Goal: Task Accomplishment & Management: Use online tool/utility

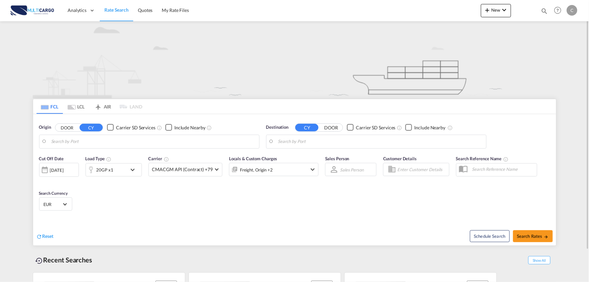
type input "Port of [GEOGRAPHIC_DATA], [GEOGRAPHIC_DATA], [GEOGRAPHIC_DATA]"
type input "Leixoes, Leixoes, PTLEI"
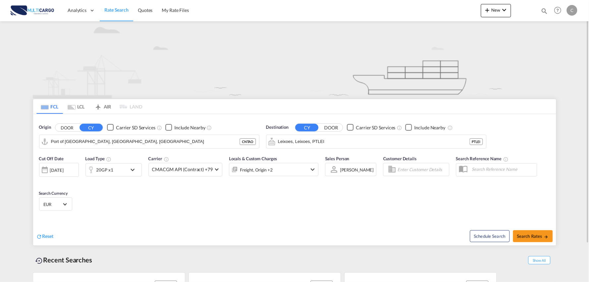
click at [267, 72] on img at bounding box center [295, 59] width 524 height 77
click at [502, 10] on md-icon "icon-chevron-down" at bounding box center [504, 10] width 8 height 8
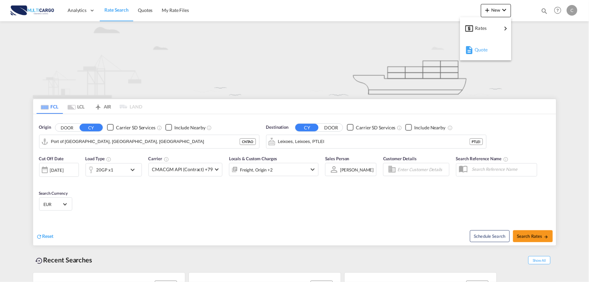
click at [476, 51] on span "Quote" at bounding box center [478, 49] width 7 height 13
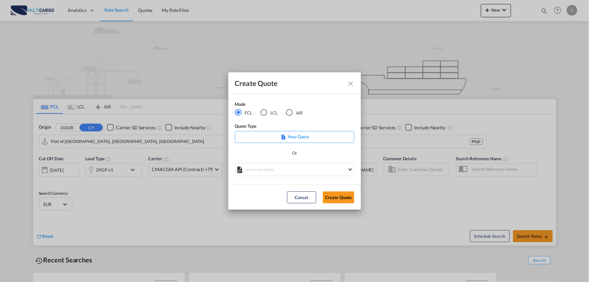
click at [289, 114] on div "AIR" at bounding box center [289, 112] width 7 height 7
click at [307, 166] on md-select "Select template [DATE] IMP_DAP_AIR_>500 [PERSON_NAME] | [DATE] [DATE]_IMP_DAP_A…" at bounding box center [294, 169] width 119 height 13
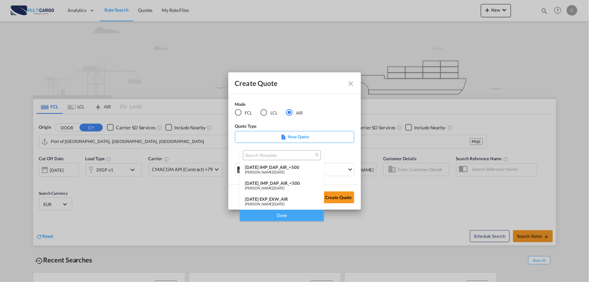
click at [294, 164] on div "[DATE] IMP_DAP_AIR_>500" at bounding box center [282, 166] width 74 height 5
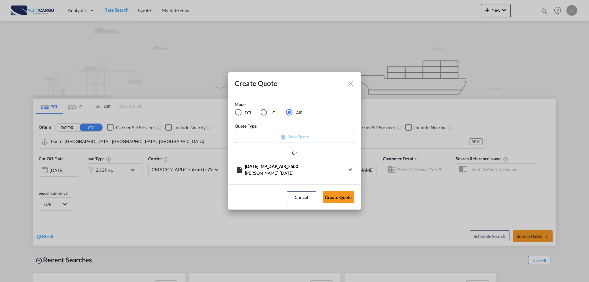
click at [341, 204] on md-dialog-actions "Cancel Create Quote" at bounding box center [294, 196] width 133 height 25
click at [339, 195] on button "Create Quote" at bounding box center [338, 197] width 31 height 12
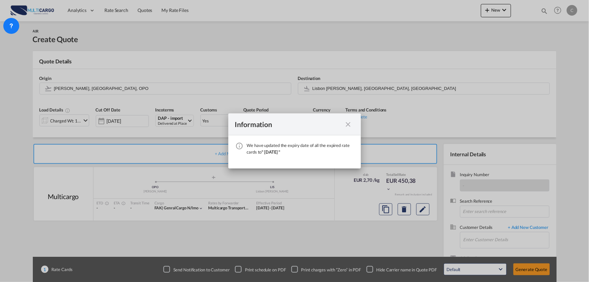
click at [349, 123] on md-icon "icon-close fg-AAA8AD cursor" at bounding box center [348, 124] width 8 height 8
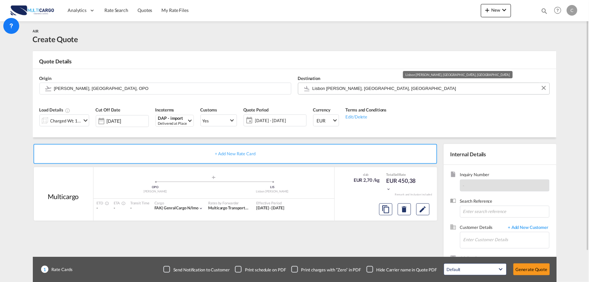
click at [340, 86] on input "Lisbon [PERSON_NAME], [GEOGRAPHIC_DATA], [GEOGRAPHIC_DATA]" at bounding box center [430, 89] width 234 height 12
click at [514, 236] on input "Enter Customer Details" at bounding box center [506, 239] width 86 height 15
click at [519, 240] on input "Enter Customer Details" at bounding box center [506, 239] width 86 height 15
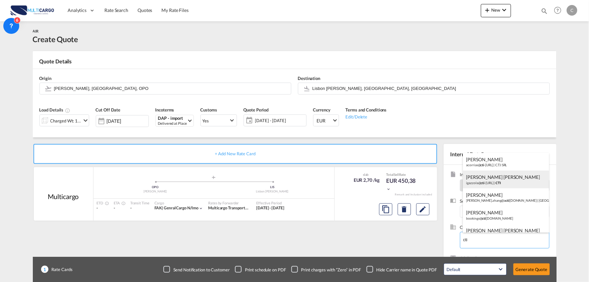
click at [495, 178] on div "[PERSON_NAME] [PERSON_NAME] igazzola@ cti -[URL] | CTI" at bounding box center [506, 179] width 86 height 18
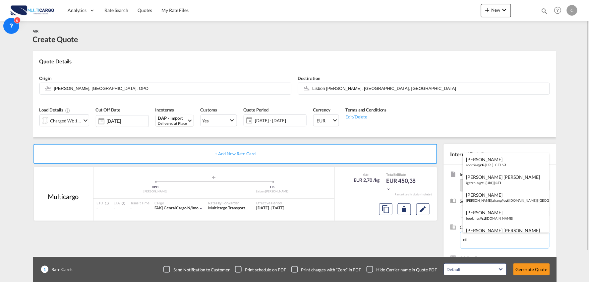
type input "CTI, [PERSON_NAME] [PERSON_NAME], [EMAIL_ADDRESS][DOMAIN_NAME]"
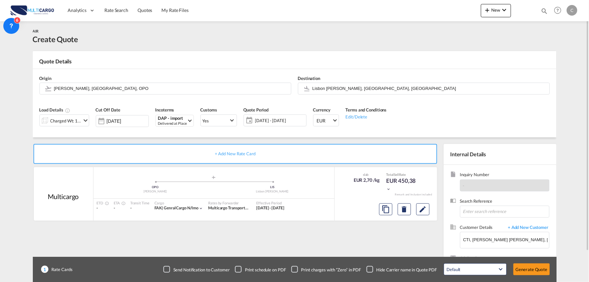
click at [385, 246] on div "+ Add New Rate Card Multicargo added by you .a{fill:#aaa8ad;} .a{fill:#aaa8ad;}…" at bounding box center [237, 213] width 408 height 139
click at [340, 85] on input "Lisbon [PERSON_NAME], [GEOGRAPHIC_DATA], [GEOGRAPHIC_DATA]" at bounding box center [430, 89] width 234 height 12
click at [119, 89] on input "[PERSON_NAME], [GEOGRAPHIC_DATA], OPO" at bounding box center [171, 89] width 234 height 12
drag, startPoint x: 102, startPoint y: 90, endPoint x: 86, endPoint y: 90, distance: 16.2
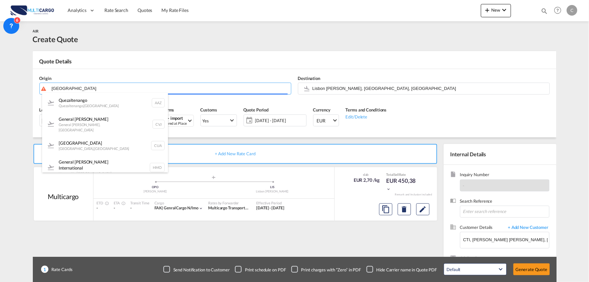
drag, startPoint x: 82, startPoint y: 90, endPoint x: 45, endPoint y: 90, distance: 36.8
click at [45, 90] on body "Analytics Reports Dashboard Rate Search Quotes My Rate Files Analytics" at bounding box center [294, 141] width 589 height 282
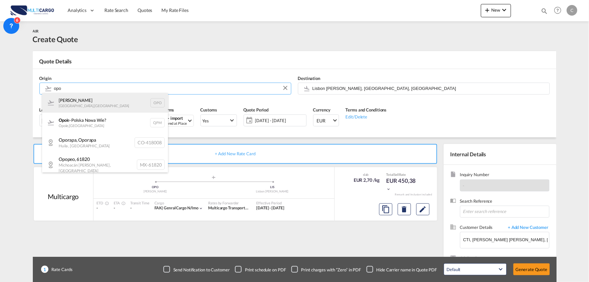
click at [95, 102] on div "[PERSON_NAME] , [GEOGRAPHIC_DATA] OPO" at bounding box center [105, 103] width 126 height 20
type input "[PERSON_NAME], [GEOGRAPHIC_DATA], OPO"
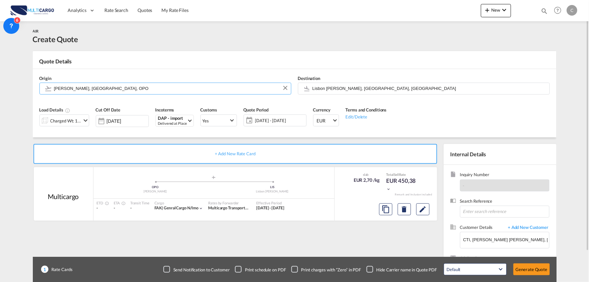
click at [77, 117] on div "Charged Wt: 166,67 KG" at bounding box center [65, 120] width 31 height 9
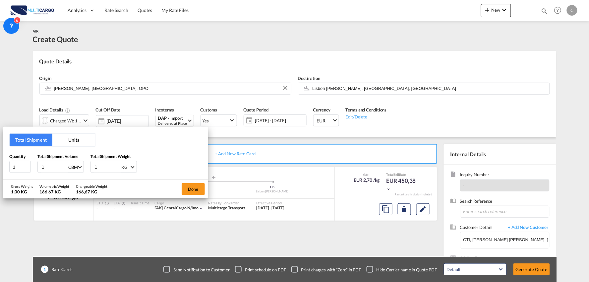
drag, startPoint x: 100, startPoint y: 164, endPoint x: 81, endPoint y: 166, distance: 18.6
click at [82, 166] on div "Quantity 1 Total Shipment Volume 1 CBM CBM CFT KG LB Total Shipment Weight 1 KG…" at bounding box center [105, 163] width 192 height 20
type input "1053.21"
click at [163, 163] on div "Quantity 1 Total Shipment Volume 1 CBM CBM CFT KG LB Total Shipment Weight 1053…" at bounding box center [105, 163] width 192 height 20
drag, startPoint x: 12, startPoint y: 170, endPoint x: 7, endPoint y: 170, distance: 5.0
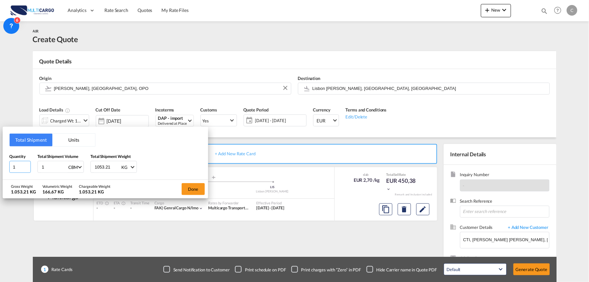
click at [7, 170] on div "Total Shipment Units Quantity 1 Total Shipment Volume 1 CBM CBM CFT KG LB Total…" at bounding box center [105, 153] width 205 height 53
drag, startPoint x: 4, startPoint y: 167, endPoint x: -12, endPoint y: 169, distance: 15.7
click at [0, 169] on html "Analytics Reports Dashboard Rate Search Quotes My Rate Files" at bounding box center [294, 141] width 589 height 282
type input "118"
click at [168, 152] on div "Total Shipment Units Quantity 118 Total Shipment Volume 1 CBM CBM CFT KG LB Tot…" at bounding box center [105, 153] width 205 height 53
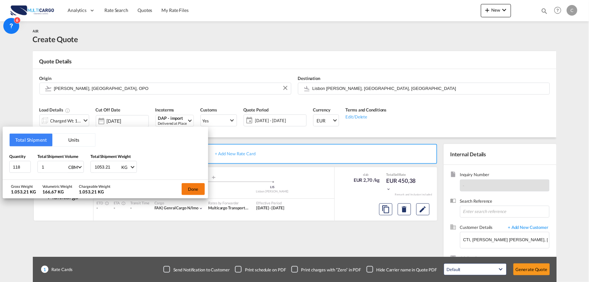
click at [194, 186] on button "Done" at bounding box center [193, 189] width 23 height 12
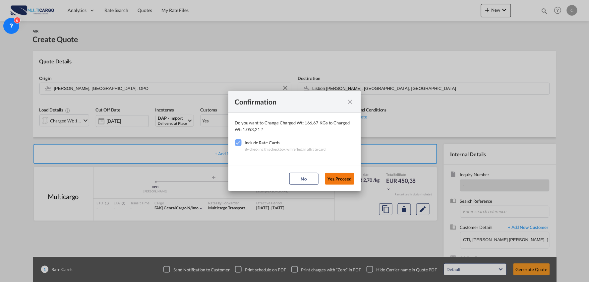
click at [345, 182] on button "Yes,Proceed" at bounding box center [339, 179] width 29 height 12
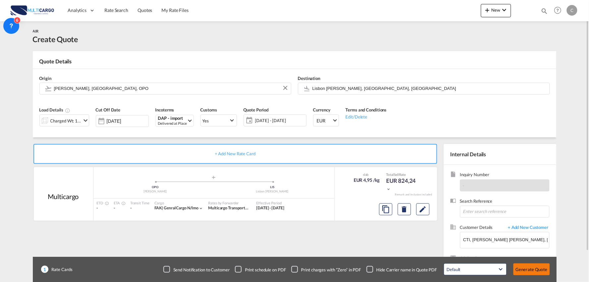
click at [530, 269] on button "Generate Quote" at bounding box center [531, 269] width 36 height 12
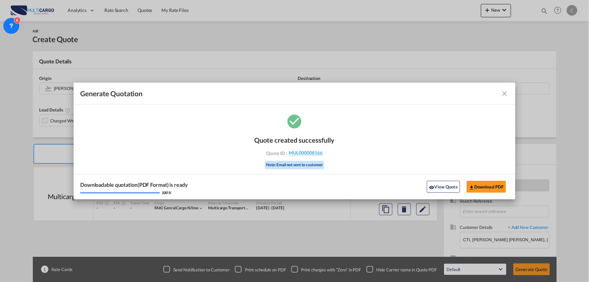
click at [447, 185] on button "View Quote" at bounding box center [443, 187] width 33 height 12
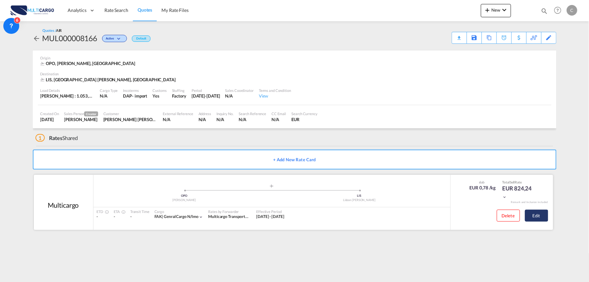
click at [544, 214] on button "Edit" at bounding box center [536, 215] width 23 height 12
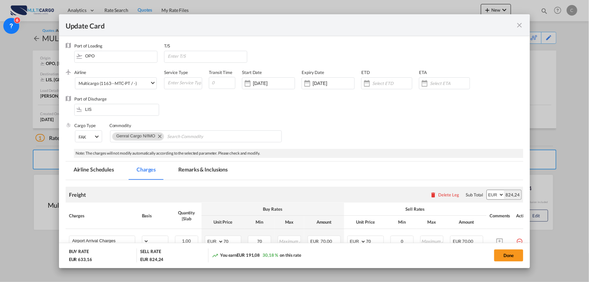
select select "per_bl"
select select "per_kg"
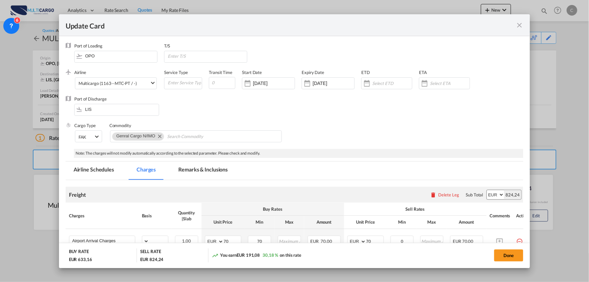
select select "per_shipment"
select select "per_bl"
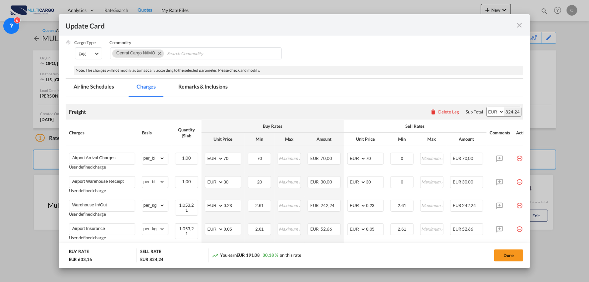
scroll to position [110, 0]
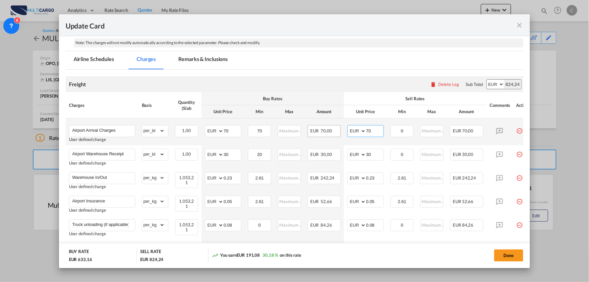
drag, startPoint x: 376, startPoint y: 130, endPoint x: 321, endPoint y: 131, distance: 55.4
click at [321, 131] on tr "Airport Arrival Charges User defined charge Please Enter Already Exists gross_w…" at bounding box center [301, 131] width 470 height 27
type input "9"
type input "70"
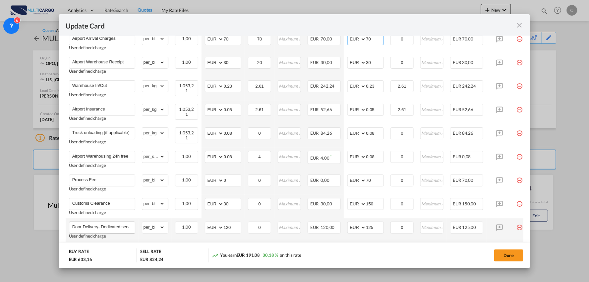
scroll to position [221, 0]
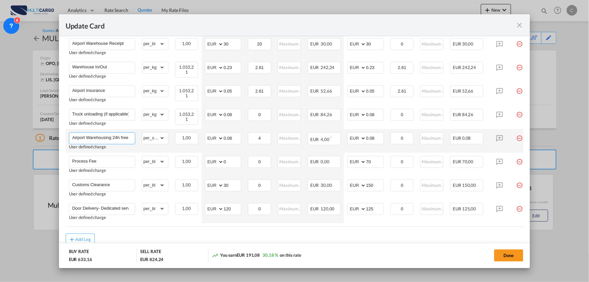
drag, startPoint x: 123, startPoint y: 138, endPoint x: 145, endPoint y: 151, distance: 25.5
click at [123, 138] on input "Airport Warehousing 24h free *Eur x CW x Day - up to 7day - min EUR 4,00" at bounding box center [103, 138] width 63 height 10
type input "Airport Warehousing *Eur x CW x Day - up to 7day - min EUR 4,00"
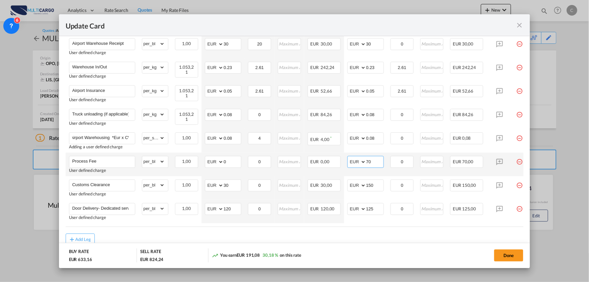
scroll to position [0, 0]
drag, startPoint x: 361, startPoint y: 159, endPoint x: 352, endPoint y: 160, distance: 9.0
click at [353, 159] on md-input-container "AED AFN ALL AMD ANG AOA ARS AUD AWG AZN BAM BBD BDT BGN BHD BIF BMD BND [PERSON…" at bounding box center [365, 162] width 36 height 12
type input "90"
drag, startPoint x: 365, startPoint y: 239, endPoint x: 23, endPoint y: 241, distance: 342.4
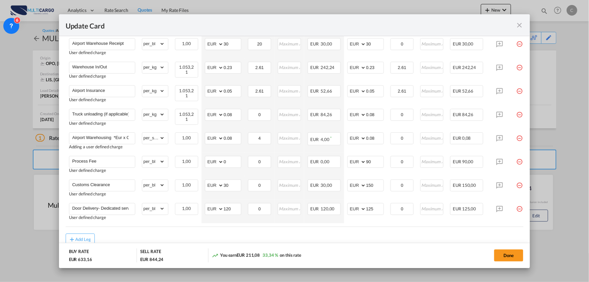
click at [365, 239] on div "Add Leg" at bounding box center [295, 239] width 458 height 12
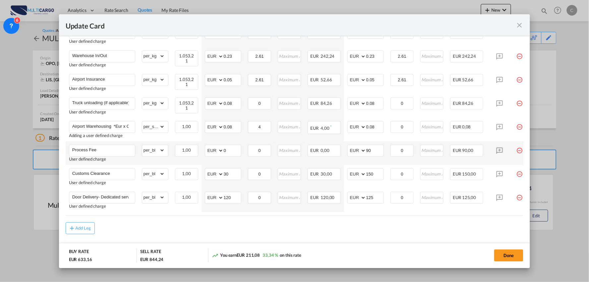
scroll to position [249, 0]
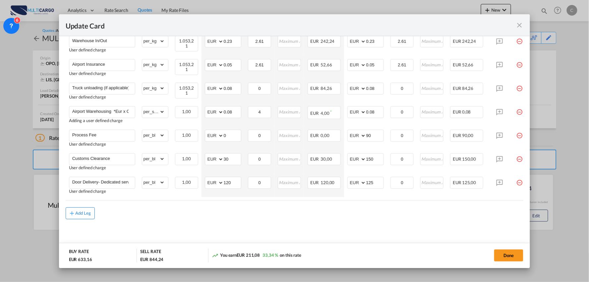
click at [87, 212] on div "Add Leg" at bounding box center [83, 213] width 16 height 4
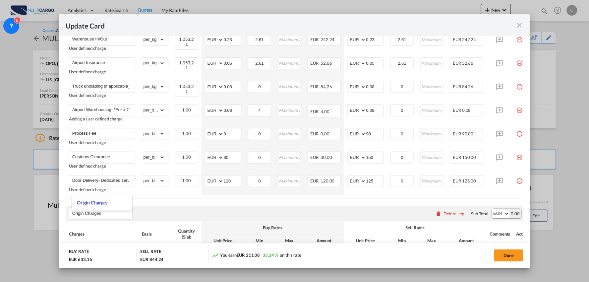
type input "Origin Charges"
click at [177, 221] on div "Origin Charges Please enter leg name Leg Name Already Exists Delete Leg Sub Tot…" at bounding box center [295, 213] width 458 height 16
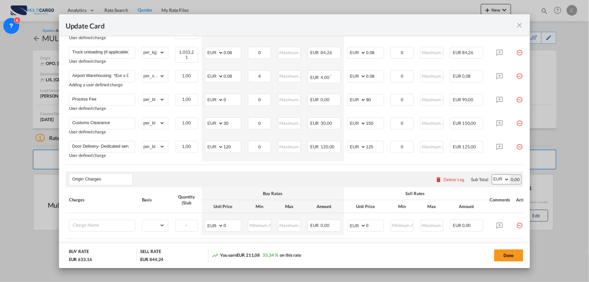
scroll to position [322, 0]
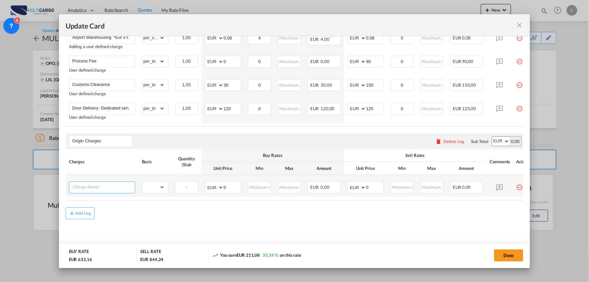
drag, startPoint x: 96, startPoint y: 187, endPoint x: 100, endPoint y: 188, distance: 4.5
click at [96, 187] on input "Charge Name" at bounding box center [103, 187] width 63 height 10
paste input "Air Freight Charge (+ 300 Kgs./ GW: 496,1 Kgs.)"
type input "Air Freight Charge (+ 300 Kgs./ GW: 496,1 Kgs.)"
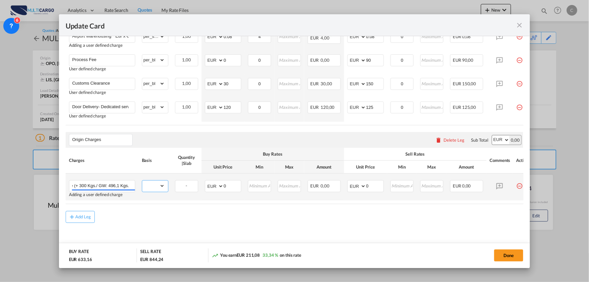
click at [160, 187] on select "gross_weight volumetric_weight per_shipment per_bl per_km per_hawb per_kg per_p…" at bounding box center [153, 186] width 23 height 11
select select "chargeable_weight"
click at [142, 183] on select "gross_weight volumetric_weight per_shipment per_bl per_km per_hawb per_kg per_p…" at bounding box center [153, 186] width 23 height 11
click at [226, 215] on div "Add Leg" at bounding box center [295, 217] width 458 height 12
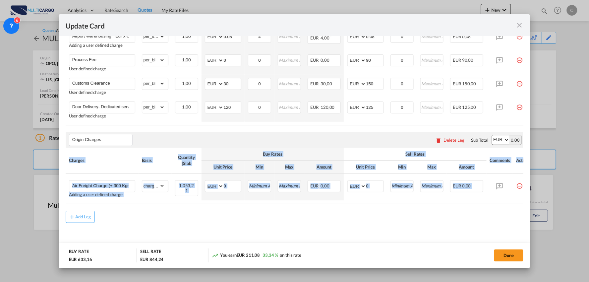
drag, startPoint x: 483, startPoint y: 209, endPoint x: 506, endPoint y: 206, distance: 23.3
click at [506, 207] on air-lcl-rate-modification "Freight Please enter leg name Leg Name Already Exists Delete Leg Sub Total AED …" at bounding box center [295, 40] width 458 height 365
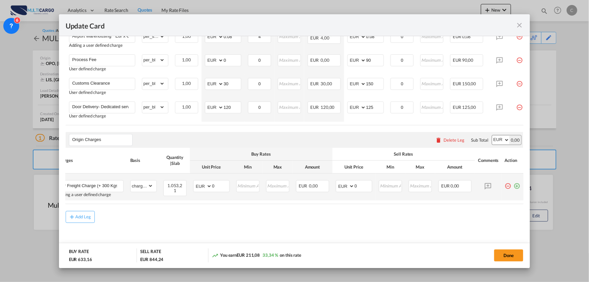
click at [514, 187] on md-icon "icon-plus-circle-outline green-400-fg" at bounding box center [517, 183] width 7 height 7
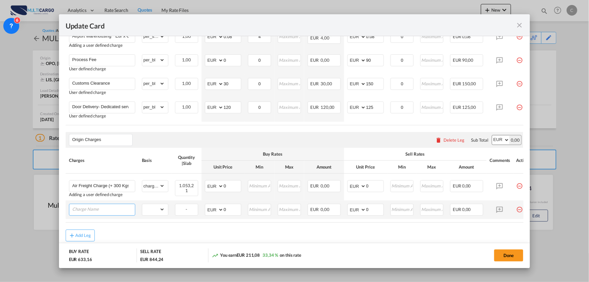
click at [95, 209] on input "Charge Name" at bounding box center [103, 209] width 63 height 10
paste input "Pick up"
type input "Pick up"
click at [163, 214] on select "gross_weight volumetric_weight per_shipment per_bl per_km per_hawb per_kg per_p…" at bounding box center [153, 209] width 23 height 11
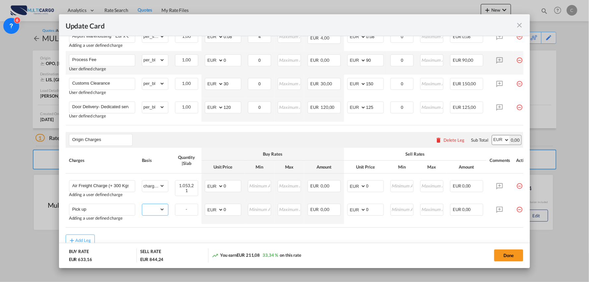
select select "per_shipment"
click at [142, 206] on select "gross_weight volumetric_weight per_shipment per_bl per_km per_hawb per_kg per_p…" at bounding box center [153, 209] width 23 height 11
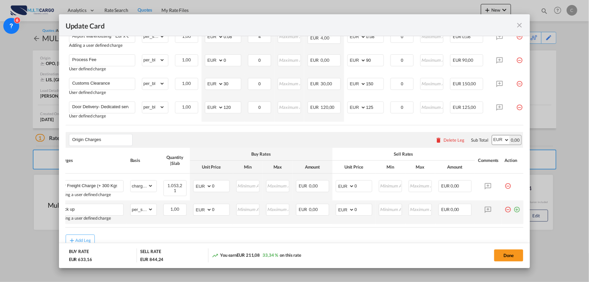
click at [514, 210] on md-icon "icon-plus-circle-outline green-400-fg" at bounding box center [517, 207] width 7 height 7
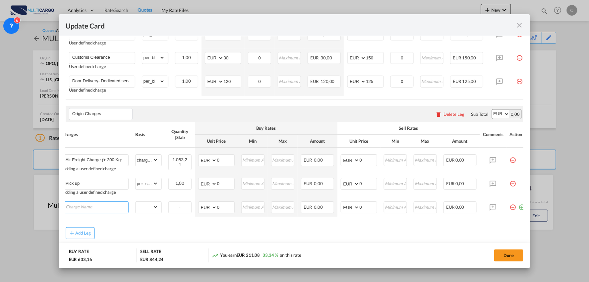
scroll to position [372, 0]
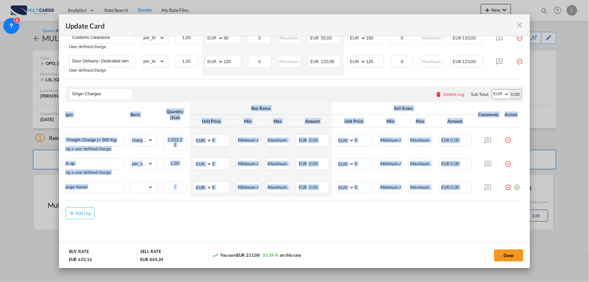
drag, startPoint x: 487, startPoint y: 198, endPoint x: 518, endPoint y: 198, distance: 31.2
click at [519, 200] on md-dialog-content "Port of Loading OPO T/S .a{fill:#aaa8ad;} Airline Multicargo (1163--MTC-PT / -)…" at bounding box center [294, 152] width 471 height 232
click at [514, 186] on md-icon "icon-plus-circle-outline green-400-fg" at bounding box center [517, 185] width 7 height 7
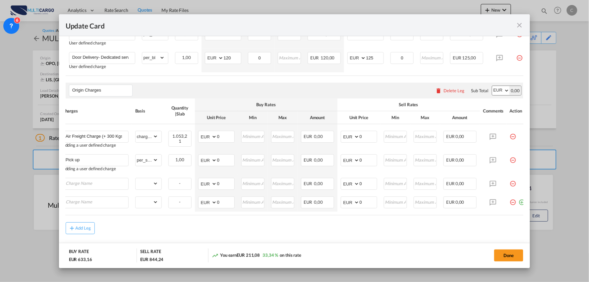
scroll to position [0, 0]
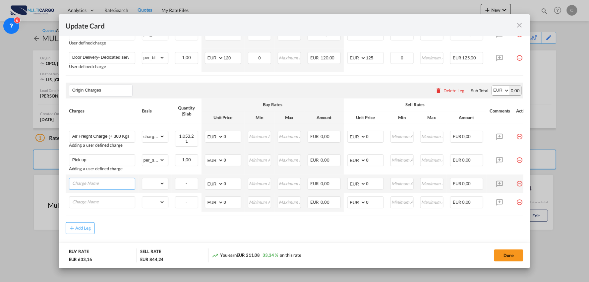
click at [111, 186] on input "Charge Name" at bounding box center [103, 183] width 63 height 10
paste input "AWB fee"
type input "AWB fee"
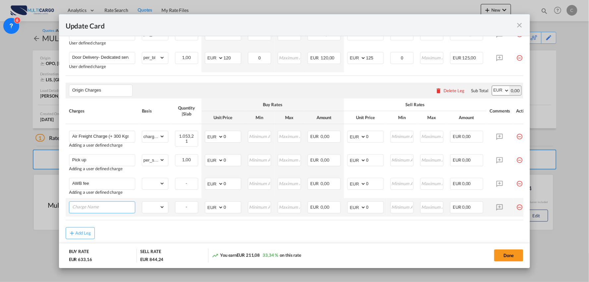
click at [101, 207] on input "Charge Name" at bounding box center [103, 207] width 63 height 10
paste input "Local charges"
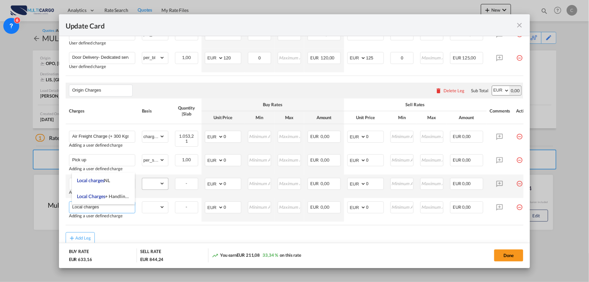
type input "Local charges"
click at [157, 184] on select "gross_weight volumetric_weight per_shipment per_bl per_km per_hawb per_kg per_p…" at bounding box center [153, 183] width 23 height 11
click at [142, 180] on select "gross_weight volumetric_weight per_shipment per_bl per_km per_hawb per_kg per_p…" at bounding box center [153, 183] width 23 height 11
click at [157, 186] on select "gross_weight volumetric_weight per_shipment per_bl per_km per_hawb per_kg per_p…" at bounding box center [153, 183] width 23 height 11
select select "per_document"
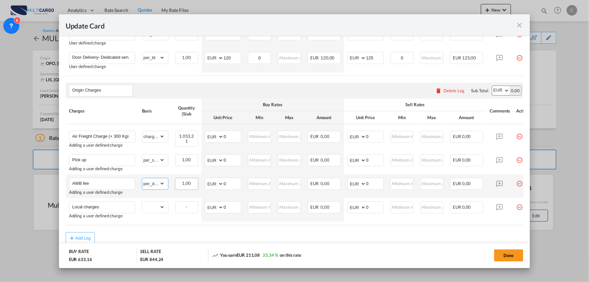
click at [142, 180] on select "gross_weight volumetric_weight per_shipment per_bl per_km per_hawb per_kg per_p…" at bounding box center [153, 183] width 23 height 11
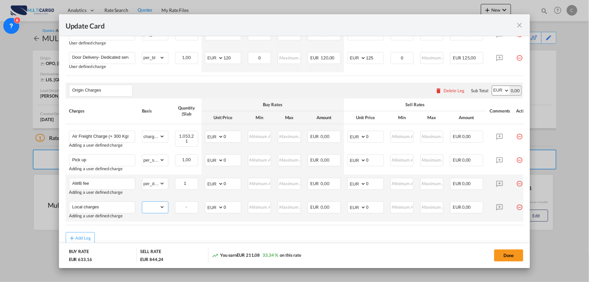
drag, startPoint x: 157, startPoint y: 210, endPoint x: 160, endPoint y: 204, distance: 6.8
click at [157, 210] on select "gross_weight volumetric_weight per_shipment per_bl per_km per_hawb per_kg per_p…" at bounding box center [153, 207] width 23 height 11
select select "per_shipment"
click at [142, 204] on select "gross_weight volumetric_weight per_shipment per_bl per_km per_hawb per_kg per_p…" at bounding box center [153, 207] width 23 height 11
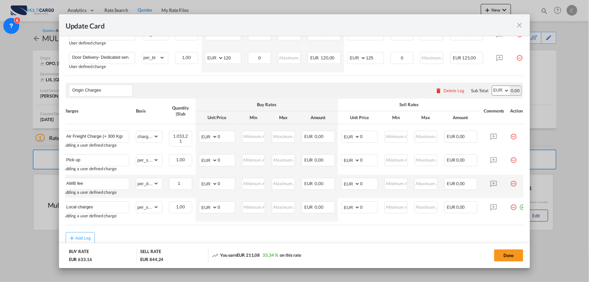
drag, startPoint x: 502, startPoint y: 229, endPoint x: 515, endPoint y: 228, distance: 13.3
click at [515, 228] on air-lcl-rate-modification "Freight Please enter leg name Leg Name Already Exists Delete Leg Sub Total AED …" at bounding box center [295, 26] width 458 height 436
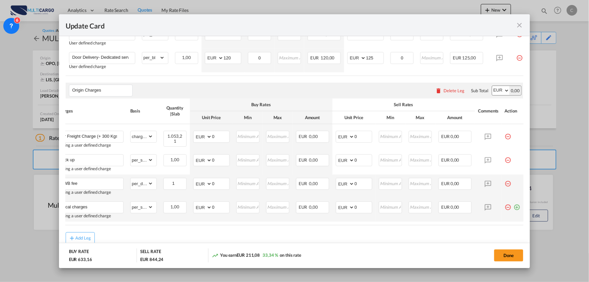
click at [514, 208] on md-icon "icon-plus-circle-outline green-400-fg" at bounding box center [517, 205] width 7 height 7
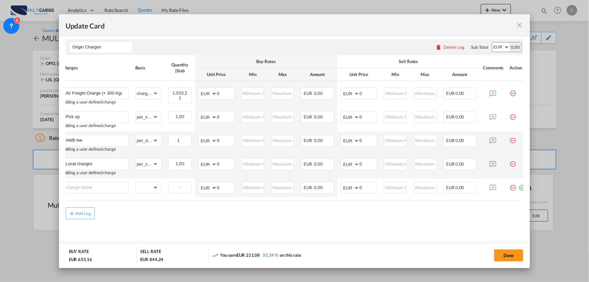
scroll to position [0, 0]
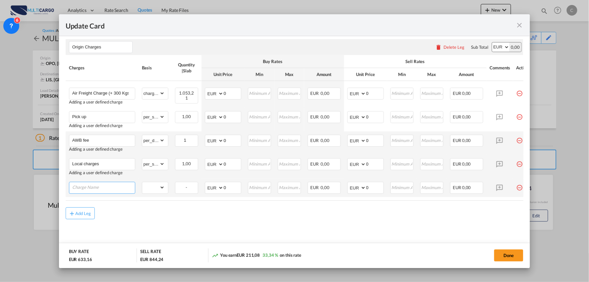
click at [104, 186] on input "Charge Name" at bounding box center [103, 187] width 63 height 10
paste input "Airport Fees(USD 0,25 Kgs /vol Minimum USD 120,00 +VAT * Maneuvers andCharges i…"
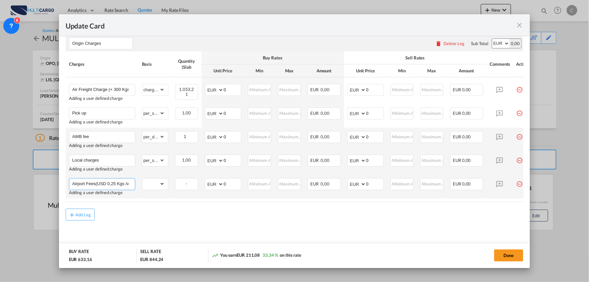
scroll to position [0, 128]
type input "Airport Fees(USD 0,25 Kgs /vol Minimum USD 120,00 +VAT * Maneuvers andCharges i…"
click at [157, 182] on select "gross_weight volumetric_weight per_shipment per_bl per_km per_hawb per_kg per_p…" at bounding box center [153, 183] width 23 height 11
select select "per_kg"
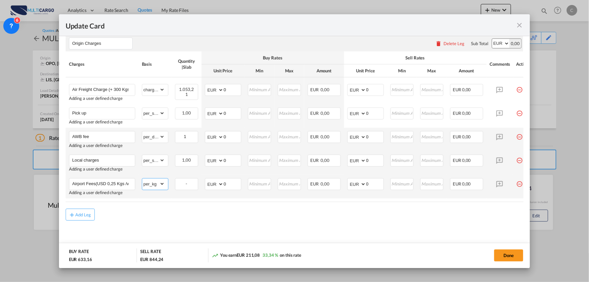
click at [142, 180] on select "gross_weight volumetric_weight per_shipment per_bl per_km per_hawb per_kg per_p…" at bounding box center [153, 183] width 23 height 11
click at [217, 228] on md-content "Freight Please enter leg name Leg Name Already Exists Delete Leg Sub Total AED …" at bounding box center [295, 6] width 458 height 491
drag, startPoint x: 342, startPoint y: 206, endPoint x: 425, endPoint y: 206, distance: 82.5
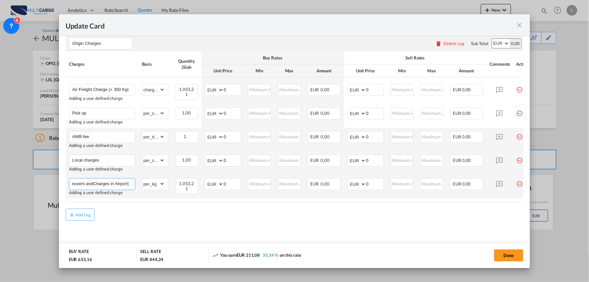
drag, startPoint x: 115, startPoint y: 184, endPoint x: 131, endPoint y: 184, distance: 16.2
click at [131, 184] on input "Airport Fees(USD 0,25 Kgs /vol Minimum USD 120,00 +VAT * Maneuvers andCharges i…" at bounding box center [103, 183] width 63 height 10
click at [110, 187] on input "Airport Fees(USD 0,25 Kgs /vol Minimum USD 120,00 +VAT * Maneuvers andCharges i…" at bounding box center [103, 183] width 63 height 10
drag, startPoint x: 172, startPoint y: 206, endPoint x: 158, endPoint y: 206, distance: 13.9
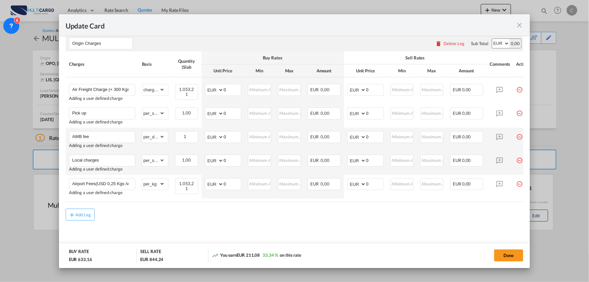
click at [129, 184] on input "Airport Fees(USD 0,25 Kgs /vol Minimum USD 120,00 +VAT * Maneuvers andCharges i…" at bounding box center [103, 183] width 63 height 10
click at [212, 218] on div "Add Leg" at bounding box center [295, 214] width 458 height 12
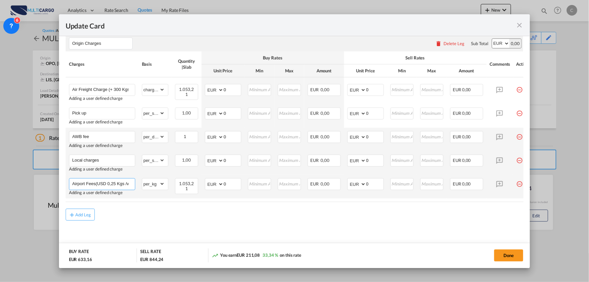
click at [121, 186] on input "Airport Fees(USD 0,25 Kgs /vol Minimum USD 120,00 +VAT * Maneuvers andCharges i…" at bounding box center [103, 183] width 63 height 10
click at [220, 192] on tr "Airport Fees(USD 0,25 Kgs /vol Minimum USD 120,00 +VAT * Maneuvers andCharges i…" at bounding box center [301, 187] width 470 height 24
drag, startPoint x: 125, startPoint y: 183, endPoint x: 130, endPoint y: 183, distance: 4.3
click at [126, 183] on input "Airport Fees(USD 0,25 Kgs /vol Minimum USD 120,00 +VAT * Maneuvers andCharges i…" at bounding box center [103, 183] width 63 height 10
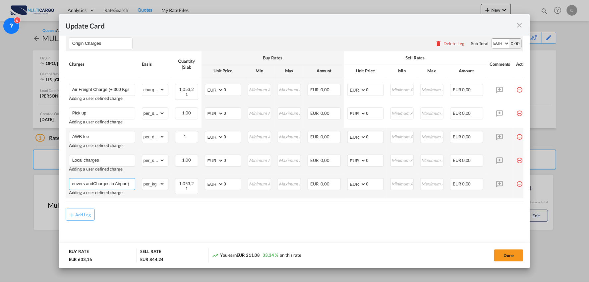
click at [131, 186] on input "Airport Fees(USD 0,25 Kgs /vol Minimum USD 120,00 +VAT * Maneuvers andCharges i…" at bounding box center [103, 183] width 63 height 10
type input "Airport Fees(USD 0,25 Kgs /vol Minimum USD 120,00 +VAT"
drag, startPoint x: 356, startPoint y: 187, endPoint x: 342, endPoint y: 184, distance: 13.5
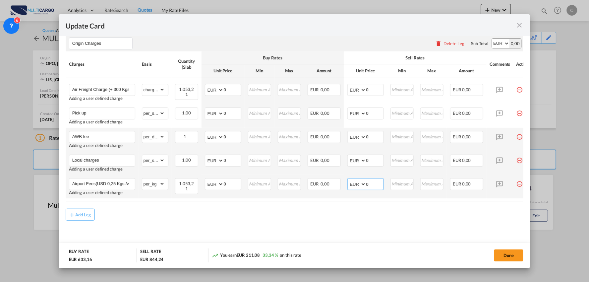
click at [355, 187] on md-input-container "AED AFN ALL AMD ANG AOA ARS AUD AWG AZN BAM BBD BDT BGN BHD BIF BMD BND [PERSON…" at bounding box center [365, 184] width 36 height 12
type input "120"
drag, startPoint x: 363, startPoint y: 221, endPoint x: 502, endPoint y: 198, distance: 141.8
click at [367, 220] on div "Add Leg" at bounding box center [295, 214] width 458 height 12
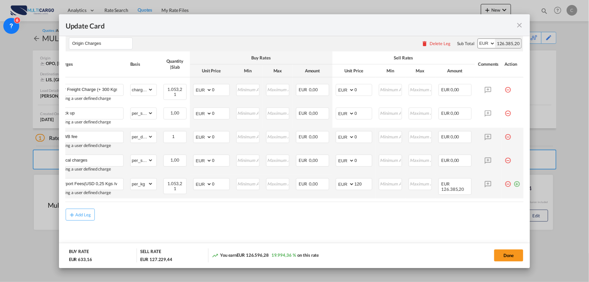
click at [514, 185] on md-icon "icon-plus-circle-outline green-400-fg" at bounding box center [517, 181] width 7 height 7
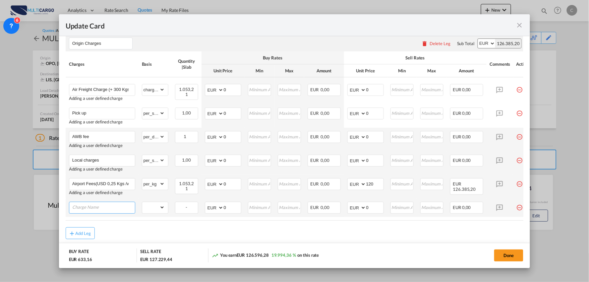
drag, startPoint x: 94, startPoint y: 209, endPoint x: 113, endPoint y: 213, distance: 18.7
click at [94, 209] on input "Charge Name" at bounding box center [103, 207] width 63 height 10
paste input "Maneuvers and Charges in Airport at cost approx"
type input "Maneuvers and Charges in Airport at cost approx"
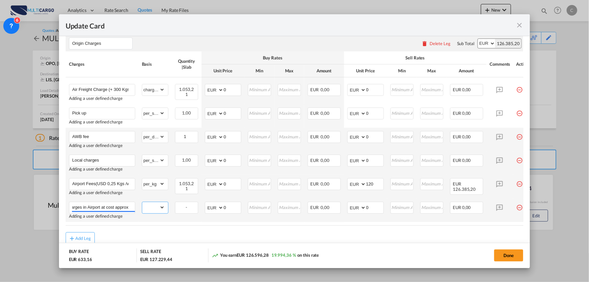
click at [157, 206] on select "gross_weight volumetric_weight per_shipment per_bl per_km per_hawb per_kg per_p…" at bounding box center [153, 207] width 23 height 11
select select "per_shipment"
click at [142, 204] on select "gross_weight volumetric_weight per_shipment per_bl per_km per_hawb per_kg per_p…" at bounding box center [153, 207] width 23 height 11
drag, startPoint x: 373, startPoint y: 210, endPoint x: 347, endPoint y: 210, distance: 25.5
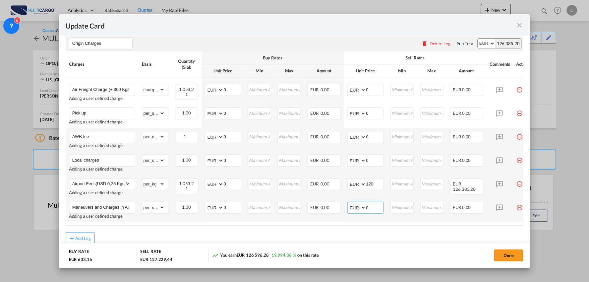
click at [347, 210] on md-input-container "AED AFN ALL AMD ANG AOA ARS AUD AWG AZN BAM BBD BDT BGN BHD BIF BMD BND [PERSON…" at bounding box center [365, 208] width 36 height 12
click at [229, 210] on input "0" at bounding box center [232, 207] width 17 height 10
click at [220, 185] on select "AED AFN ALL AMD ANG AOA ARS AUD AWG AZN BAM BBD BDT BGN BHD BIF BMD BND [PERSON…" at bounding box center [214, 183] width 17 height 9
select select "string:USD"
click at [206, 181] on select "AED AFN ALL AMD ANG AOA ARS AUD AWG AZN BAM BBD BDT BGN BHD BIF BMD BND [PERSON…" at bounding box center [214, 183] width 17 height 9
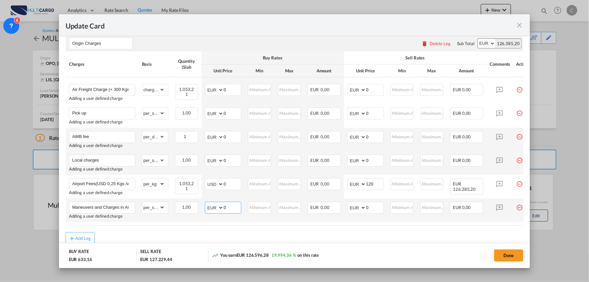
click at [216, 208] on select "AED AFN ALL AMD ANG AOA ARS AUD AWG AZN BAM BBD BDT BGN BHD BIF BMD BND [PERSON…" at bounding box center [214, 207] width 17 height 9
select select "string:USD"
click at [206, 205] on select "AED AFN ALL AMD ANG AOA ARS AUD AWG AZN BAM BBD BDT BGN BHD BIF BMD BND [PERSON…" at bounding box center [214, 207] width 17 height 9
drag, startPoint x: 226, startPoint y: 211, endPoint x: 212, endPoint y: 210, distance: 13.9
click at [215, 210] on md-input-container "AED AFN ALL AMD ANG AOA ARS AUD AWG AZN BAM BBD BDT BGN BHD BIF BMD BND [PERSON…" at bounding box center [223, 208] width 36 height 12
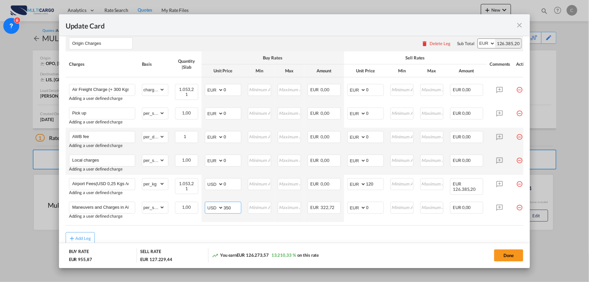
type input "350"
click at [214, 235] on air-lcl-rate-modification "Freight Please enter leg name Leg Name Already Exists Delete Leg Sub Total AED …" at bounding box center [295, 2] width 458 height 483
drag, startPoint x: 240, startPoint y: 227, endPoint x: 381, endPoint y: 232, distance: 141.6
click at [349, 234] on air-lcl-rate-modification "Freight Please enter leg name Leg Name Already Exists Delete Leg Sub Total AED …" at bounding box center [295, 2] width 458 height 483
click at [456, 241] on div "Add Leg" at bounding box center [295, 238] width 458 height 12
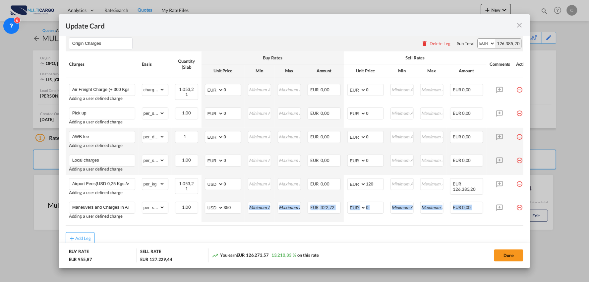
click at [497, 230] on air-lcl-rate-modification "Freight Please enter leg name Leg Name Already Exists Delete Leg Sub Total AED …" at bounding box center [295, 2] width 458 height 483
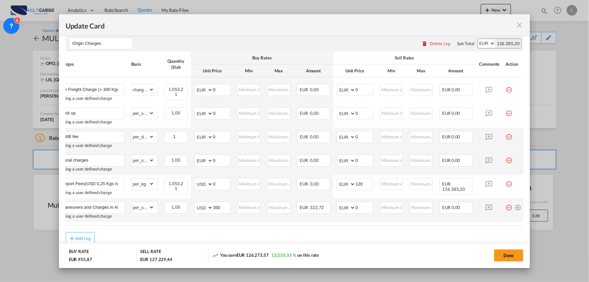
click at [516, 208] on md-icon "icon-plus-circle-outline green-400-fg" at bounding box center [518, 205] width 7 height 7
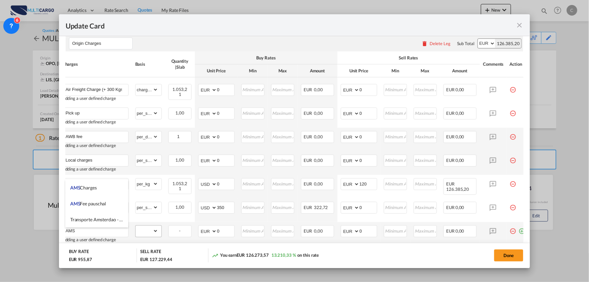
type input "AMS"
click at [153, 233] on select "gross_weight volumetric_weight per_shipment per_bl per_km per_hawb per_kg per_p…" at bounding box center [147, 230] width 23 height 11
select select "per_shipment"
click at [136, 227] on select "gross_weight volumetric_weight per_shipment per_bl per_km per_hawb per_kg per_p…" at bounding box center [147, 230] width 23 height 11
drag, startPoint x: 219, startPoint y: 234, endPoint x: 200, endPoint y: 233, distance: 18.9
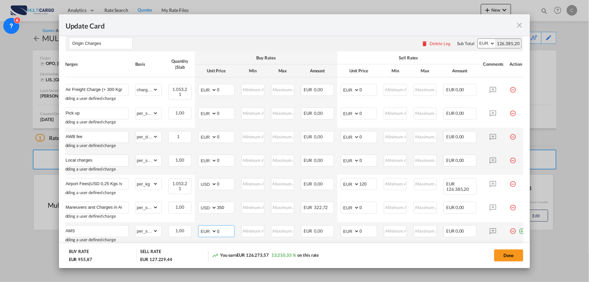
click at [203, 234] on md-input-container "AED AFN ALL AMD ANG AOA ARS AUD AWG AZN BAM BBD BDT BGN BHD BIF BMD BND [PERSON…" at bounding box center [216, 231] width 36 height 12
click at [200, 233] on select "AED AFN ALL AMD ANG AOA ARS AUD AWG AZN BAM BBD BDT BGN BHD BIF BMD BND [PERSON…" at bounding box center [208, 230] width 17 height 9
select select "string:USD"
click at [200, 228] on select "AED AFN ALL AMD ANG AOA ARS AUD AWG AZN BAM BBD BDT BGN BHD BIF BMD BND [PERSON…" at bounding box center [208, 230] width 17 height 9
type input "35"
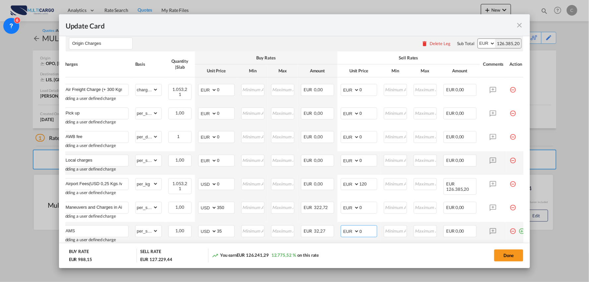
drag, startPoint x: 365, startPoint y: 231, endPoint x: 335, endPoint y: 233, distance: 30.6
click at [335, 233] on tr "AMS Adding a user defined charge Please Enter Already Exists gross_weight volum…" at bounding box center [294, 234] width 470 height 24
click at [363, 233] on input "0" at bounding box center [368, 230] width 17 height 10
drag, startPoint x: 366, startPoint y: 231, endPoint x: 341, endPoint y: 231, distance: 25.2
click at [341, 231] on md-input-container "AED AFN ALL AMD ANG AOA ARS AUD AWG AZN BAM BBD BDT BGN BHD BIF BMD BND [PERSON…" at bounding box center [359, 231] width 36 height 12
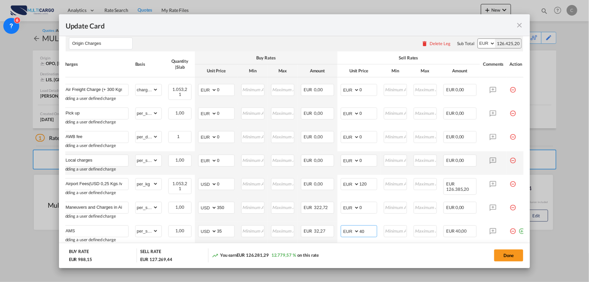
type input "40"
click at [391, 249] on div "Done" at bounding box center [435, 255] width 175 height 14
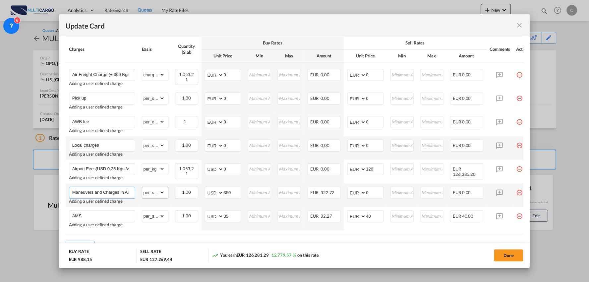
scroll to position [0, 39]
drag, startPoint x: 120, startPoint y: 194, endPoint x: 166, endPoint y: 194, distance: 45.7
click at [166, 194] on tr "Maneuvers and Charges in Airport at cost approx Adding a user defined charge Pl…" at bounding box center [301, 195] width 470 height 24
click at [154, 196] on select "gross_weight volumetric_weight per_shipment per_bl per_km per_hawb per_kg per_p…" at bounding box center [153, 192] width 23 height 11
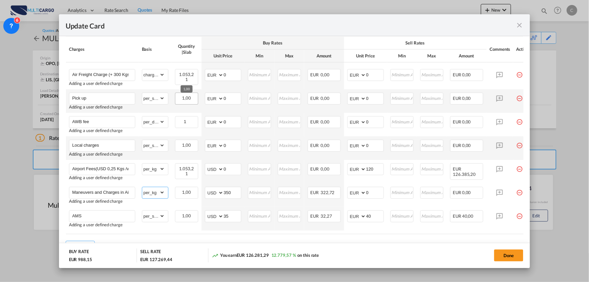
click at [142, 189] on select "gross_weight volumetric_weight per_shipment per_bl per_km per_hawb per_kg per_p…" at bounding box center [153, 192] width 23 height 11
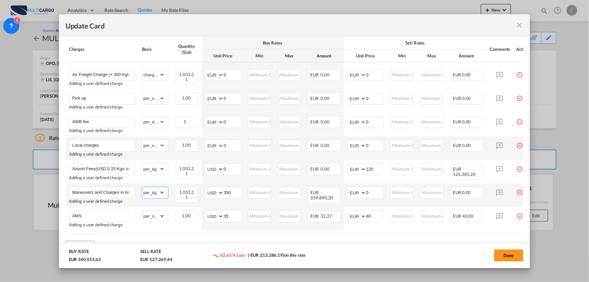
click at [161, 198] on select "gross_weight volumetric_weight per_shipment per_bl per_km per_hawb per_kg per_p…" at bounding box center [153, 192] width 23 height 11
select select "per_shipment"
click at [142, 189] on select "gross_weight volumetric_weight per_shipment per_bl per_km per_hawb per_kg per_p…" at bounding box center [153, 192] width 23 height 11
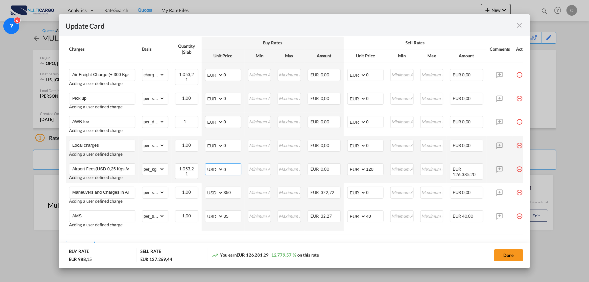
drag, startPoint x: 229, startPoint y: 170, endPoint x: 210, endPoint y: 172, distance: 18.6
click at [210, 173] on md-input-container "AED AFN ALL AMD ANG AOA ARS AUD AWG AZN BAM BBD BDT BGN BHD BIF BMD BND [PERSON…" at bounding box center [223, 169] width 36 height 12
type input "0.25"
click at [346, 254] on div "You earn EUR 126.038,52 10.239,38 % on this rate" at bounding box center [280, 255] width 136 height 14
click at [378, 170] on input "120" at bounding box center [374, 168] width 17 height 10
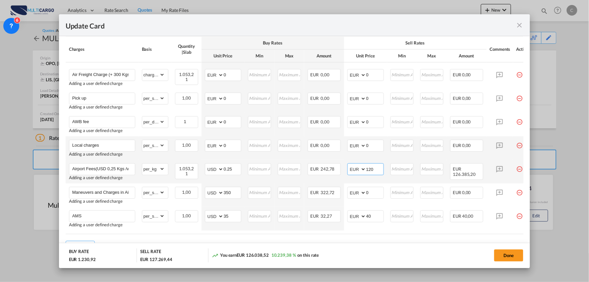
drag, startPoint x: 378, startPoint y: 170, endPoint x: 357, endPoint y: 171, distance: 21.6
click at [357, 171] on md-input-container "AED AFN ALL AMD ANG AOA ARS AUD AWG AZN BAM BBD BDT BGN BHD BIF BMD BND [PERSON…" at bounding box center [365, 169] width 36 height 12
click at [376, 170] on input "Update CardPort of ..." at bounding box center [374, 168] width 17 height 10
click at [387, 250] on div "Done" at bounding box center [435, 255] width 175 height 14
click at [375, 171] on input "0,25" at bounding box center [374, 168] width 17 height 10
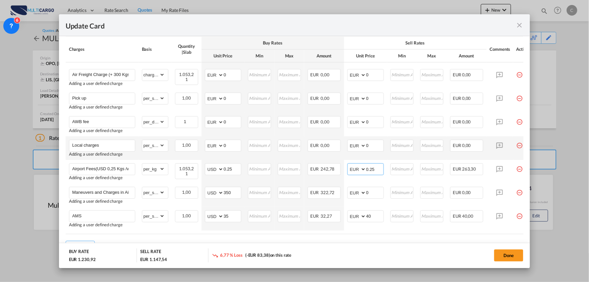
type input "0.25"
click at [371, 249] on div "Done" at bounding box center [435, 255] width 175 height 14
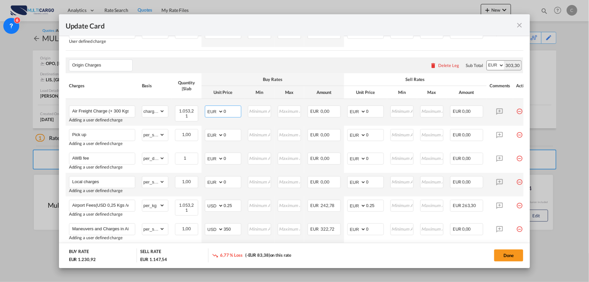
click at [230, 115] on input "0" at bounding box center [232, 111] width 17 height 10
type input "2.45"
drag, startPoint x: 371, startPoint y: 115, endPoint x: 363, endPoint y: 115, distance: 7.6
click at [363, 115] on md-input-container "AED AFN ALL AMD ANG AOA ARS AUD AWG AZN BAM BBD BDT BGN BHD BIF BMD BND [PERSON…" at bounding box center [365, 112] width 36 height 12
type input "2.70"
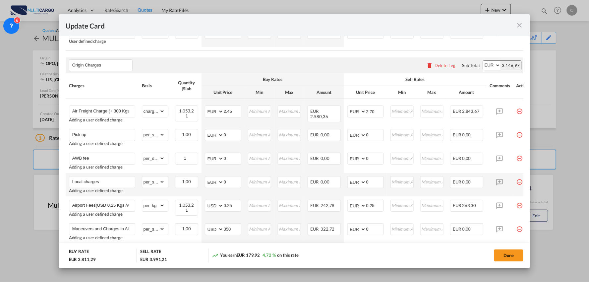
click at [367, 69] on div "Origin Charges Please enter leg name Leg Name Already Exists Delete Leg Sub Tot…" at bounding box center [295, 65] width 458 height 16
click at [217, 138] on select "AED AFN ALL AMD ANG AOA ARS AUD AWG AZN BAM BBD BDT BGN BHD BIF BMD BND [PERSON…" at bounding box center [214, 135] width 17 height 9
select select "string:USD"
click at [206, 132] on select "AED AFN ALL AMD ANG AOA ARS AUD AWG AZN BAM BBD BDT BGN BHD BIF BMD BND [PERSON…" at bounding box center [214, 135] width 17 height 9
drag, startPoint x: 224, startPoint y: 138, endPoint x: 216, endPoint y: 138, distance: 8.3
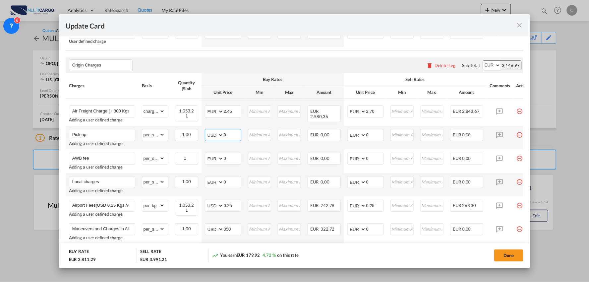
click at [216, 138] on md-input-container "AED AFN ALL AMD ANG AOA ARS AUD AWG AZN BAM BBD BDT BGN BHD BIF BMD BND [PERSON…" at bounding box center [223, 135] width 36 height 12
type input "651"
click at [371, 138] on input "0" at bounding box center [374, 135] width 17 height 10
drag, startPoint x: 375, startPoint y: 137, endPoint x: 356, endPoint y: 138, distance: 18.2
click at [356, 138] on md-input-container "AED AFN ALL AMD ANG AOA ARS AUD AWG AZN BAM BBD BDT BGN BHD BIF BMD BND [PERSON…" at bounding box center [365, 135] width 36 height 12
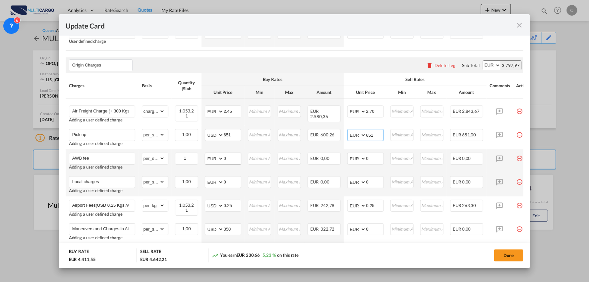
type input "651"
drag, startPoint x: 227, startPoint y: 161, endPoint x: 214, endPoint y: 161, distance: 12.6
click at [214, 161] on md-input-container "AED AFN ALL AMD ANG AOA ARS AUD AWG AZN BAM BBD BDT BGN BHD BIF BMD BND [PERSON…" at bounding box center [223, 159] width 36 height 12
click at [211, 159] on select "AED AFN ALL AMD ANG AOA ARS AUD AWG AZN BAM BBD BDT BGN BHD BIF BMD BND [PERSON…" at bounding box center [214, 158] width 17 height 9
select select "string:USD"
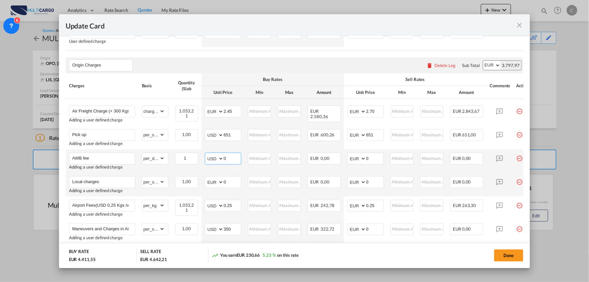
click at [206, 156] on select "AED AFN ALL AMD ANG AOA ARS AUD AWG AZN BAM BBD BDT BGN BHD BIF BMD BND [PERSON…" at bounding box center [214, 158] width 17 height 9
type input "65"
drag, startPoint x: 371, startPoint y: 160, endPoint x: 358, endPoint y: 160, distance: 12.9
click at [359, 160] on md-input-container "AED AFN ALL AMD ANG AOA ARS AUD AWG AZN BAM BBD BDT BGN BHD BIF BMD BND [PERSON…" at bounding box center [365, 159] width 36 height 12
type input "65"
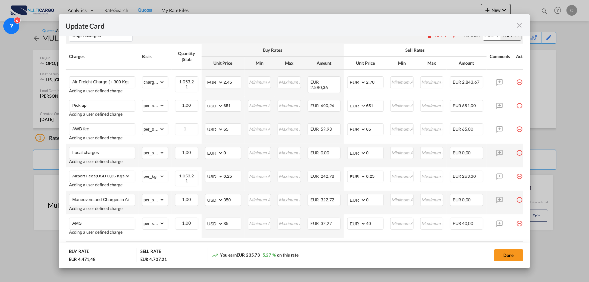
scroll to position [434, 0]
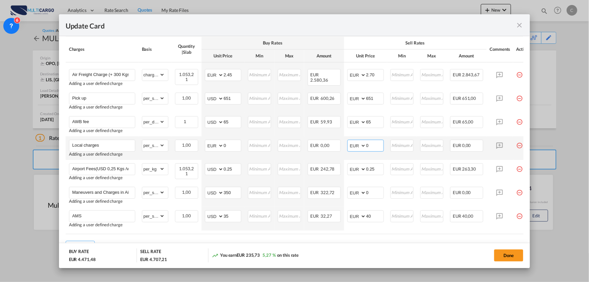
drag, startPoint x: 369, startPoint y: 146, endPoint x: 364, endPoint y: 147, distance: 5.1
click at [364, 147] on md-input-container "AED AFN ALL AMD ANG AOA ARS AUD AWG AZN BAM BBD BDT BGN BHD BIF BMD BND [PERSON…" at bounding box center [365, 146] width 36 height 12
type input "660"
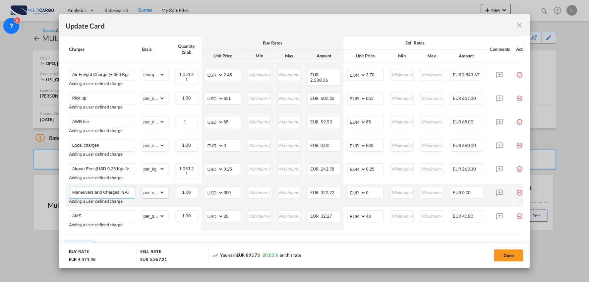
scroll to position [0, 39]
drag, startPoint x: 115, startPoint y: 196, endPoint x: 170, endPoint y: 197, distance: 54.7
click at [170, 197] on tr "Maneuvers and Charges in Airport at cost approx Adding a user defined charge Pl…" at bounding box center [301, 195] width 470 height 24
click at [130, 193] on input "Maneuvers and Charges in Airport at cost approx" at bounding box center [103, 192] width 63 height 10
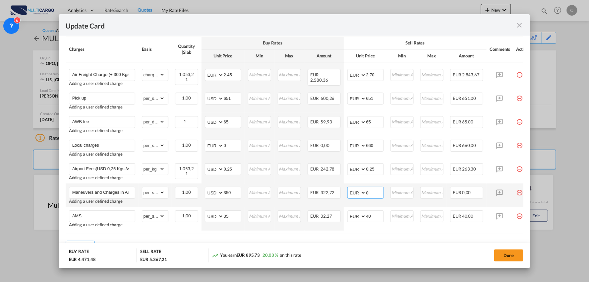
drag, startPoint x: 370, startPoint y: 194, endPoint x: 353, endPoint y: 197, distance: 17.4
click at [353, 197] on md-input-container "AED AFN ALL AMD ANG AOA ARS AUD AWG AZN BAM BBD BDT BGN BHD BIF BMD BND [PERSON…" at bounding box center [365, 193] width 36 height 12
type input "350"
click at [377, 247] on md-dialog-actions "BUY RATE EUR 4.471,48 SELL RATE EUR 5.717,21 You earn EUR 1.245,73 27,86 % on t…" at bounding box center [294, 255] width 471 height 25
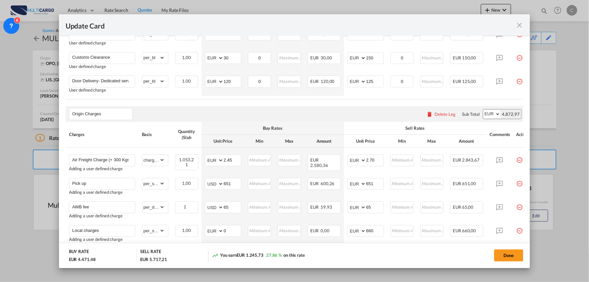
scroll to position [286, 0]
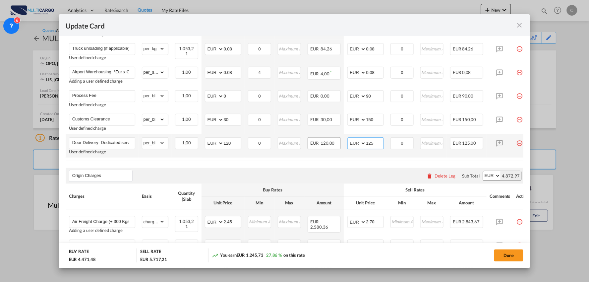
drag, startPoint x: 377, startPoint y: 142, endPoint x: 322, endPoint y: 145, distance: 55.1
click at [322, 145] on tr "Door Delivery- Dedicated service User defined charge Please Enter Already Exist…" at bounding box center [301, 146] width 470 height 24
click at [505, 255] on button "Done" at bounding box center [508, 255] width 29 height 12
type input "2.7"
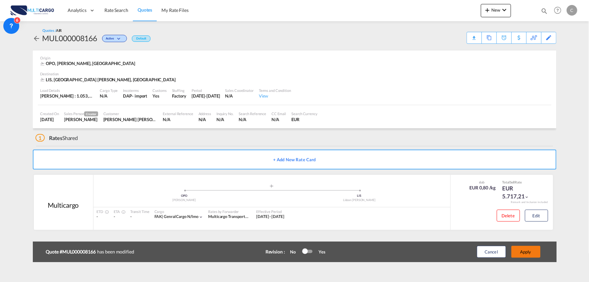
click at [526, 253] on button "Apply" at bounding box center [525, 252] width 29 height 12
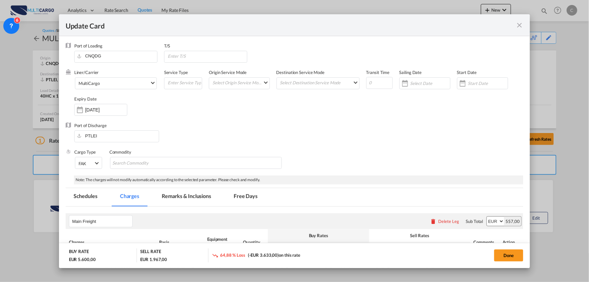
scroll to position [626, 0]
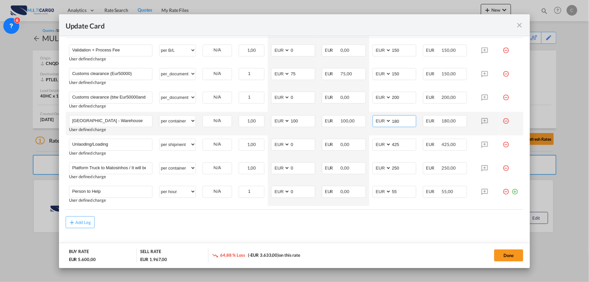
drag, startPoint x: 403, startPoint y: 123, endPoint x: 372, endPoint y: 121, distance: 30.5
click at [373, 121] on md-input-container "AED AFN ALL AMD ANG AOA ARS AUD AWG AZN BAM BBD BDT BGN BHD BIF BMD BND BOB BRL…" at bounding box center [395, 121] width 44 height 12
type input "200"
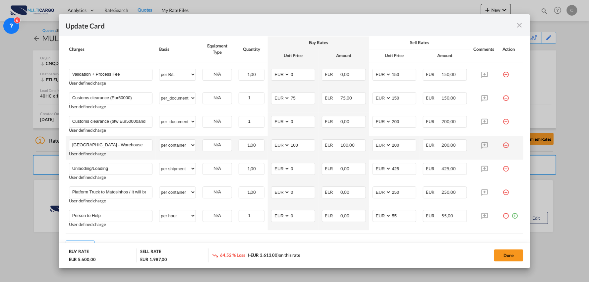
scroll to position [589, 0]
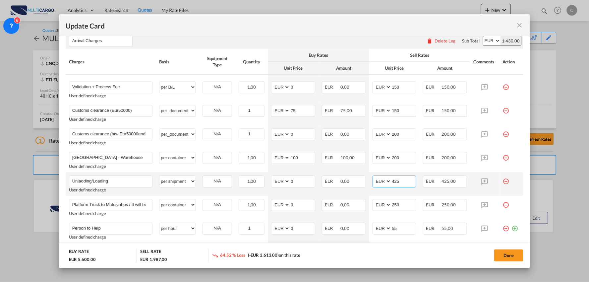
click at [401, 181] on input "425" at bounding box center [403, 181] width 25 height 10
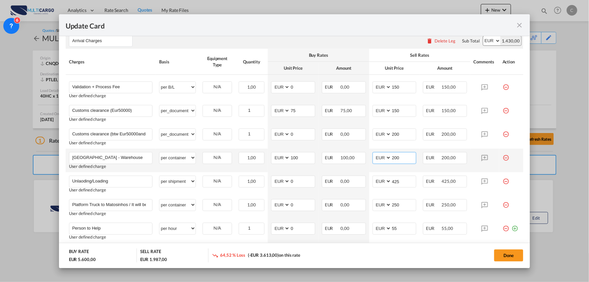
click at [399, 158] on input "200" at bounding box center [403, 157] width 25 height 10
click at [400, 156] on input "200" at bounding box center [403, 157] width 25 height 10
click at [401, 157] on input "200" at bounding box center [403, 157] width 25 height 10
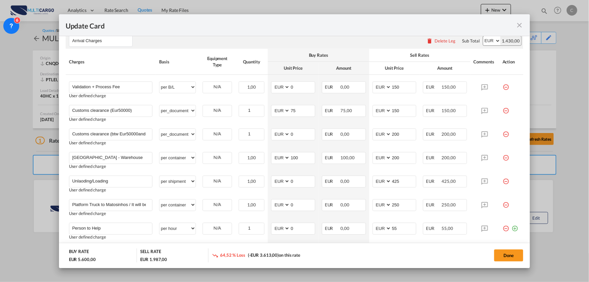
click at [260, 27] on div "Update Card" at bounding box center [291, 25] width 450 height 8
drag, startPoint x: 127, startPoint y: 278, endPoint x: 142, endPoint y: 276, distance: 14.6
click at [127, 277] on div "Update Card Port of Loading CNQDG T/S Liner/Carrier MultiCargo 2HM LOGISTICS D.…" at bounding box center [294, 141] width 589 height 282
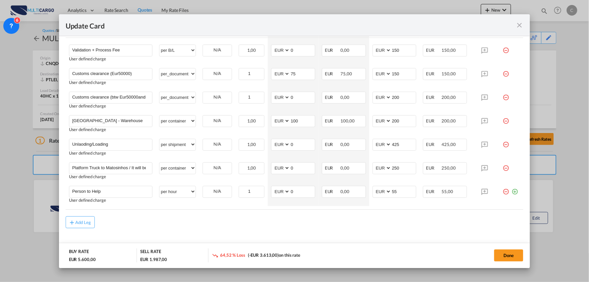
click at [188, 222] on div "Add Leg" at bounding box center [295, 222] width 458 height 12
click at [139, 222] on div "Add Leg" at bounding box center [295, 222] width 458 height 12
click at [155, 227] on div "Add Leg" at bounding box center [295, 222] width 458 height 12
click at [273, 224] on div "Add Leg" at bounding box center [295, 222] width 458 height 12
click at [156, 223] on div "Add Leg" at bounding box center [295, 222] width 458 height 12
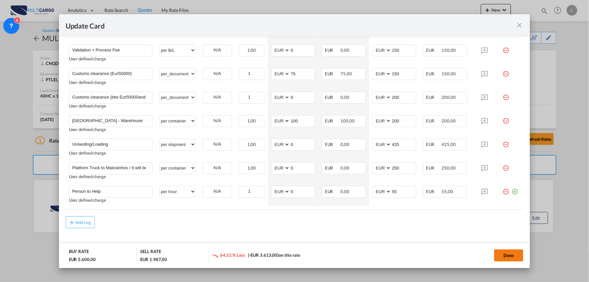
click at [514, 253] on button "Done" at bounding box center [508, 255] width 29 height 12
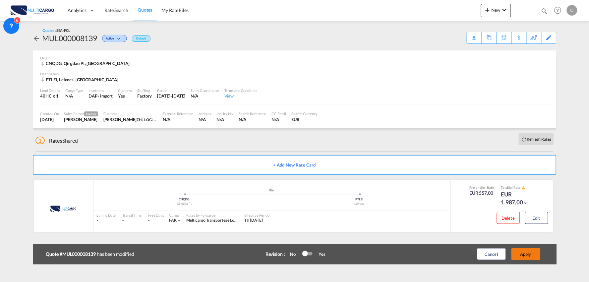
click at [528, 254] on button "Apply" at bounding box center [525, 254] width 29 height 12
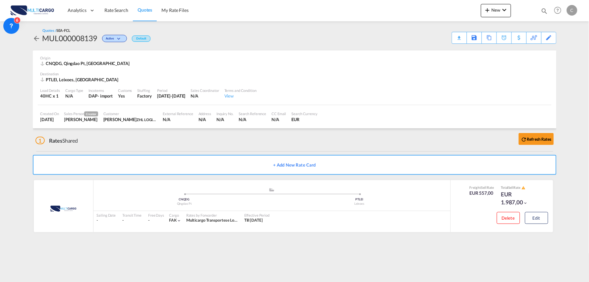
click at [234, 147] on div "1 Rates Shared Refresh Rates" at bounding box center [295, 138] width 521 height 21
